Goal: Book appointment/travel/reservation

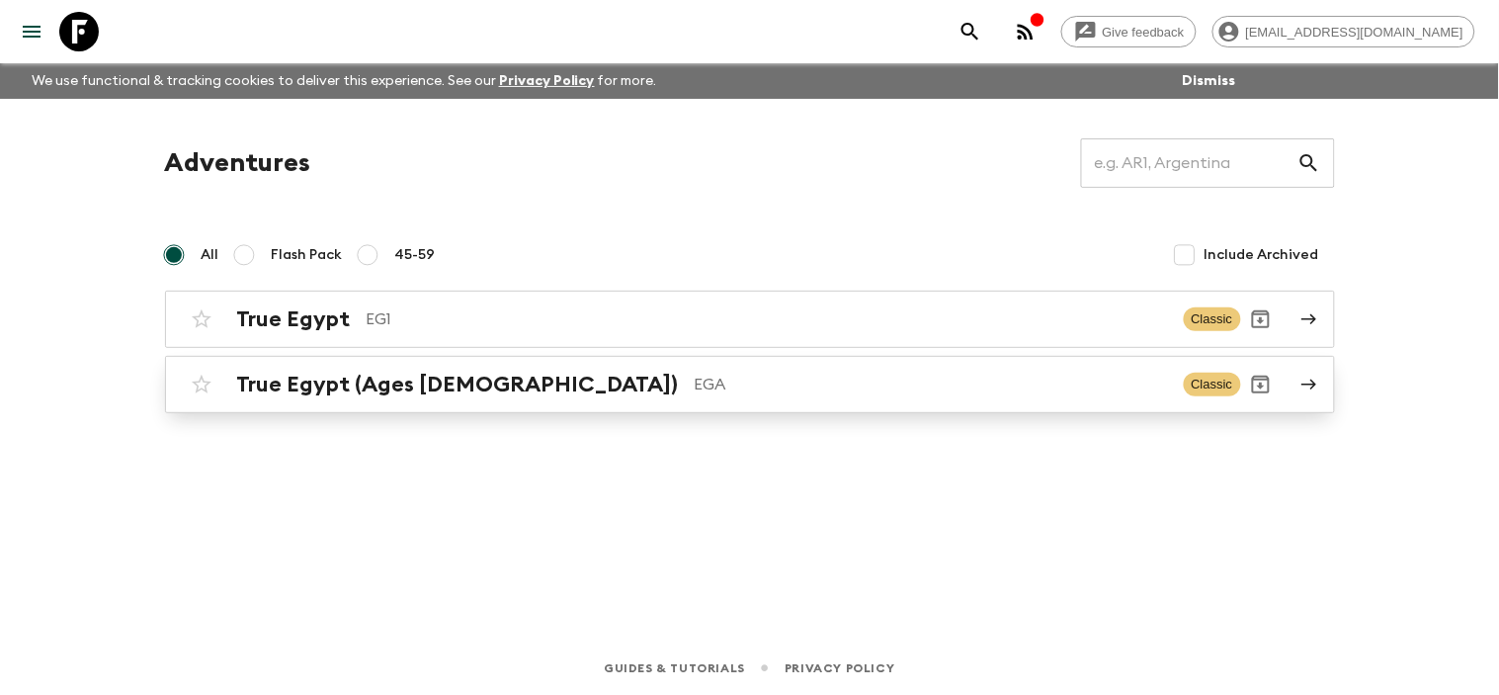
click at [1292, 381] on link "True Egypt (Ages [DEMOGRAPHIC_DATA]) EGA Classic" at bounding box center [750, 384] width 1170 height 57
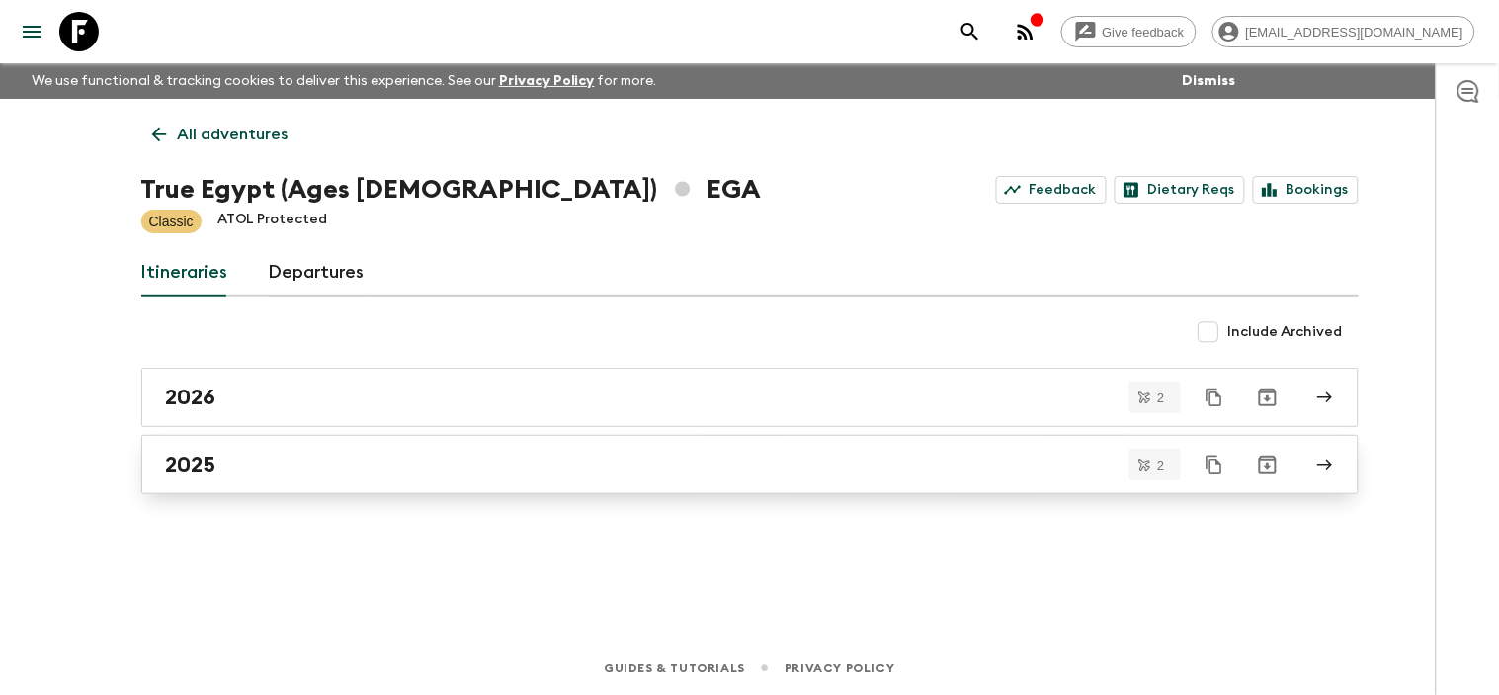
click at [1339, 461] on link "2025" at bounding box center [749, 464] width 1217 height 59
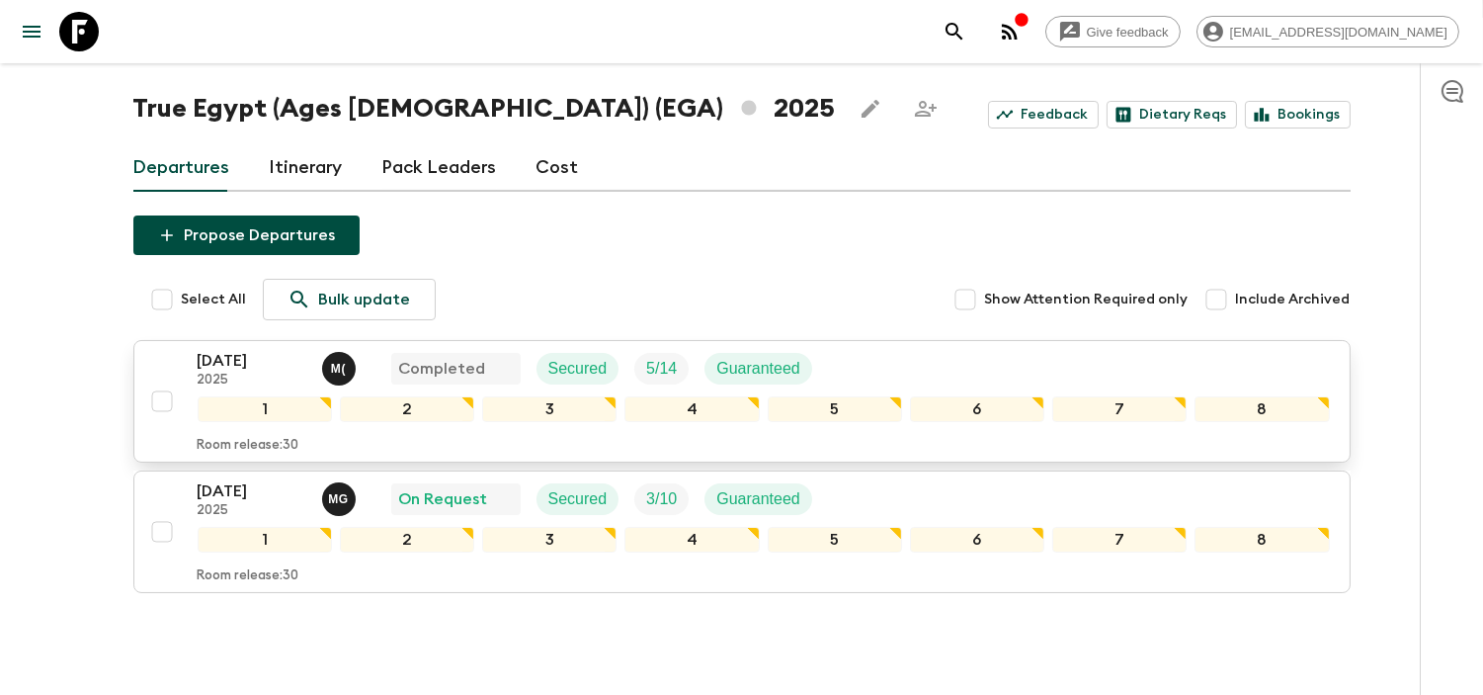
scroll to position [159, 0]
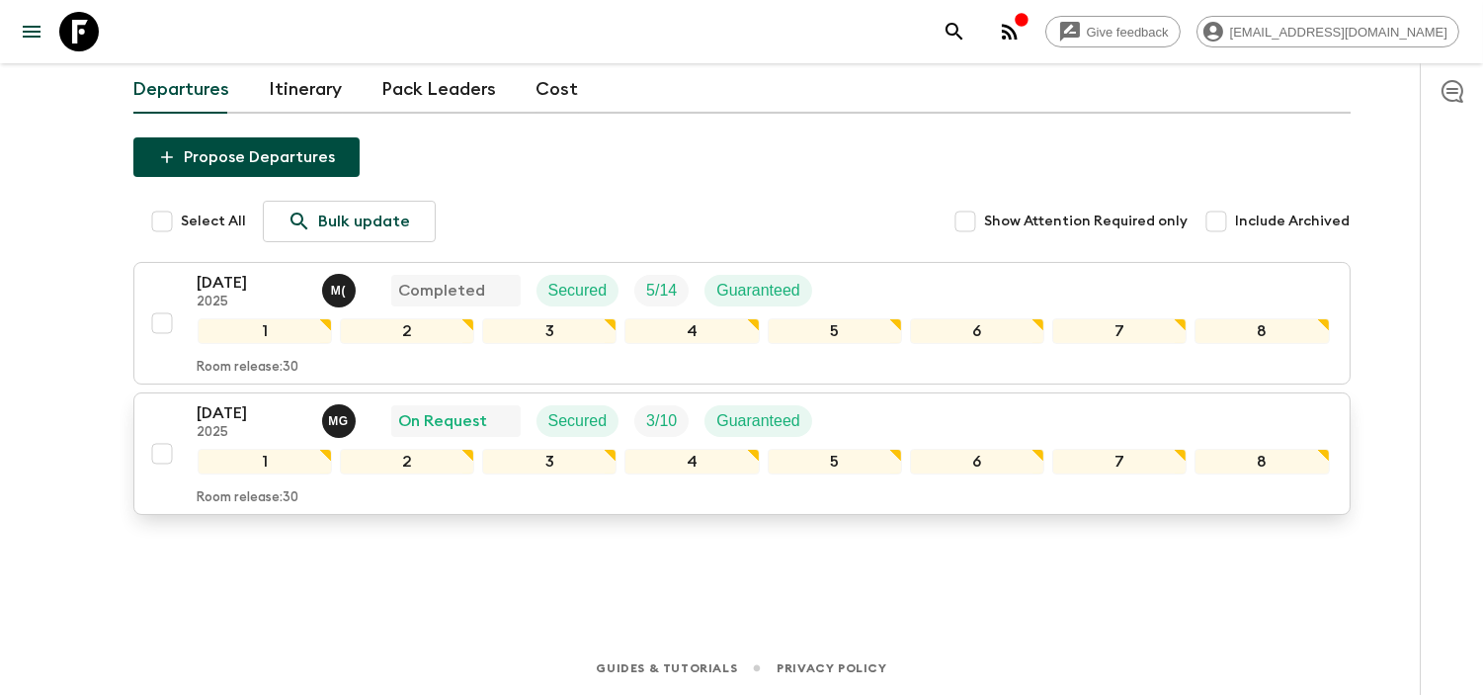
click at [219, 477] on div "[DATE] 2025 M G On Request Secured 3 / 10 Guaranteed 1 2 3 4 5 6 7 8 Room relea…" at bounding box center [764, 453] width 1132 height 105
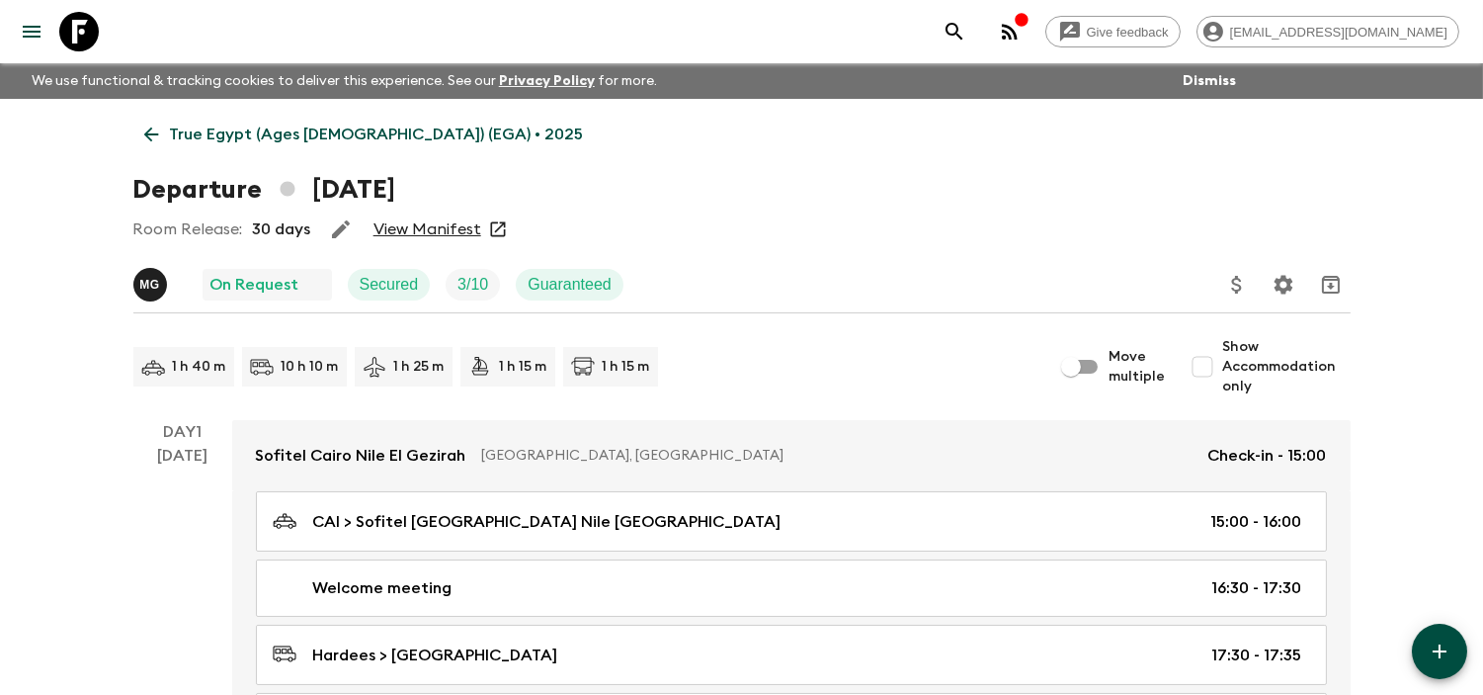
click at [425, 227] on link "View Manifest" at bounding box center [428, 229] width 108 height 20
